Goal: Task Accomplishment & Management: Complete application form

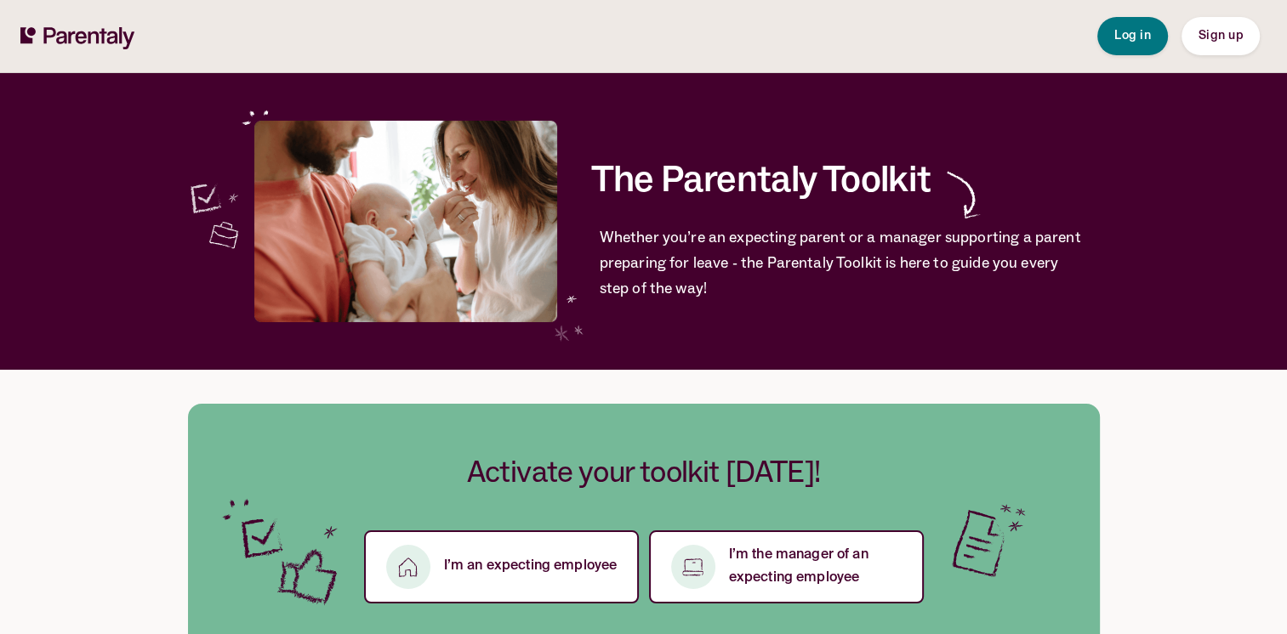
scroll to position [170, 0]
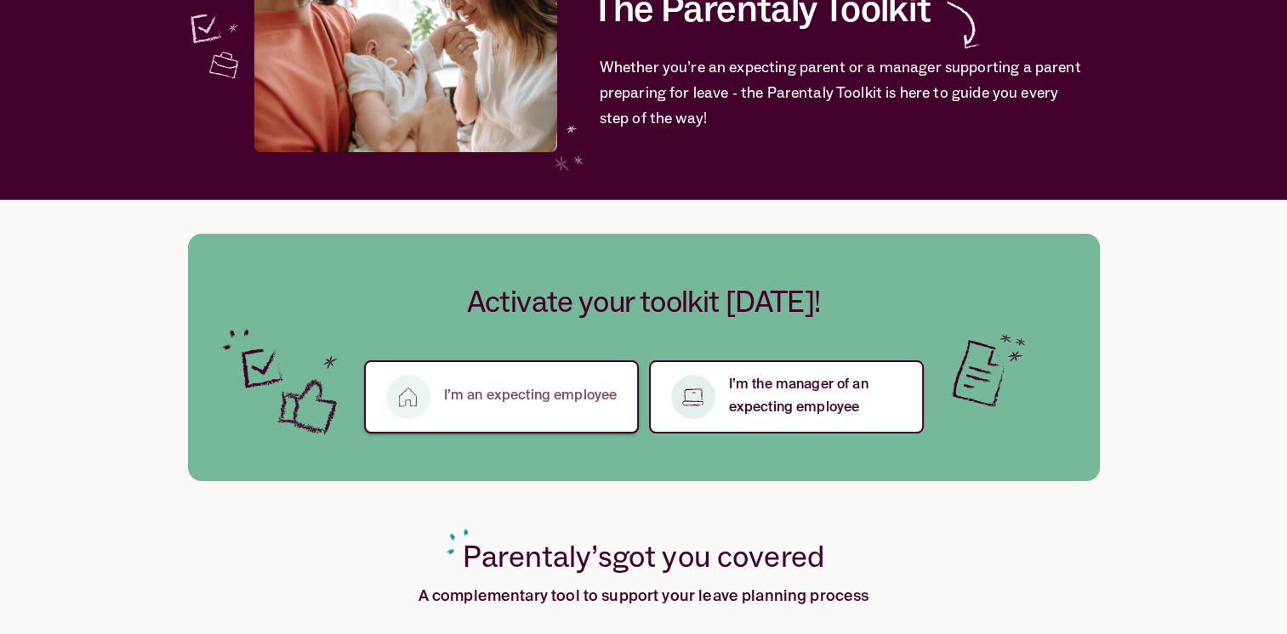
click at [536, 393] on p "I’m an expecting employee" at bounding box center [530, 396] width 173 height 23
